Goal: Task Accomplishment & Management: Manage account settings

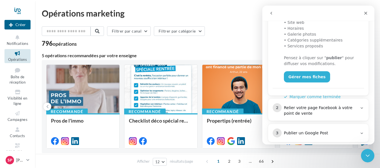
scroll to position [174, 0]
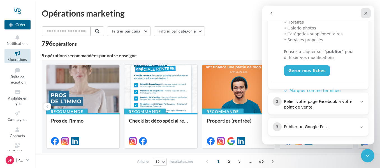
click at [365, 16] on div "Fermer" at bounding box center [365, 13] width 10 height 10
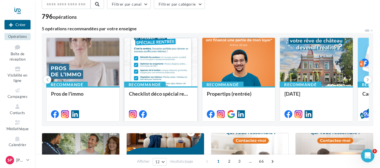
scroll to position [0, 0]
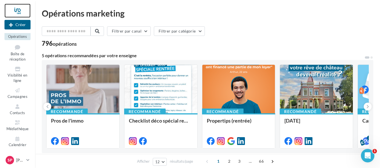
click at [18, 11] on div at bounding box center [17, 11] width 26 height 14
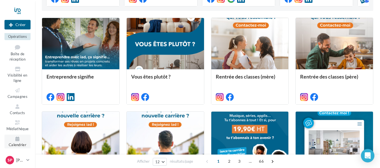
scroll to position [196, 0]
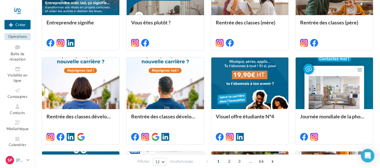
click at [17, 158] on p "[PERSON_NAME]" at bounding box center [20, 160] width 8 height 6
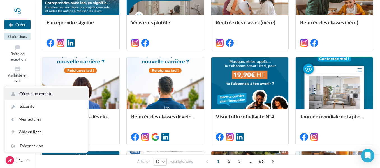
click at [39, 95] on link "Gérer mon compte" at bounding box center [46, 93] width 83 height 13
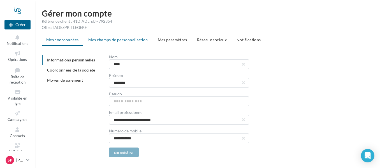
click at [136, 41] on span "Mes champs de personnalisation" at bounding box center [118, 39] width 60 height 5
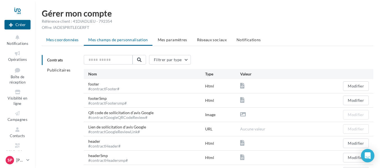
click at [68, 39] on span "Mes coordonnées" at bounding box center [62, 39] width 32 height 5
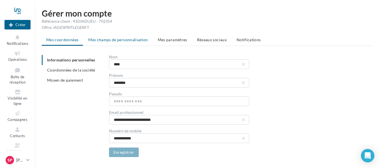
click at [113, 40] on span "Mes champs de personnalisation" at bounding box center [118, 39] width 60 height 5
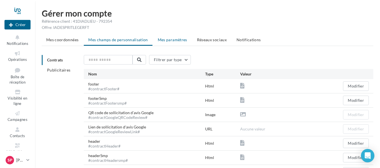
click at [180, 40] on span "Mes paramètres" at bounding box center [172, 39] width 29 height 5
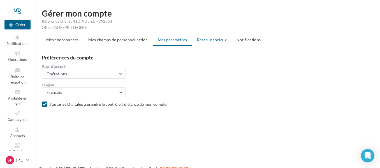
click at [208, 38] on span "Réseaux sociaux" at bounding box center [212, 39] width 30 height 5
